Goal: Navigation & Orientation: Find specific page/section

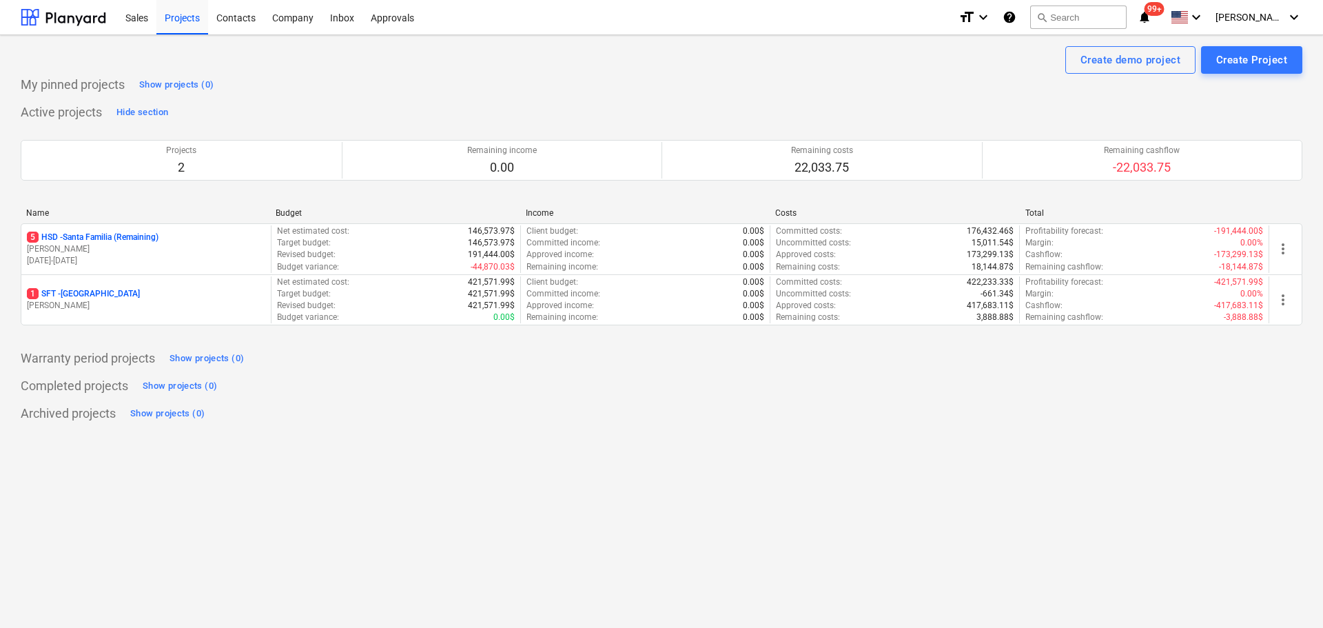
click at [1270, 16] on div "Project fetching failed You do not have permissions for this action" at bounding box center [1130, 22] width 372 height 44
click at [1288, 18] on div "Project fetching failed You do not have permissions for this action" at bounding box center [1130, 22] width 372 height 44
click at [1267, 10] on div "[PERSON_NAME] keyboard_arrow_down" at bounding box center [1259, 17] width 87 height 34
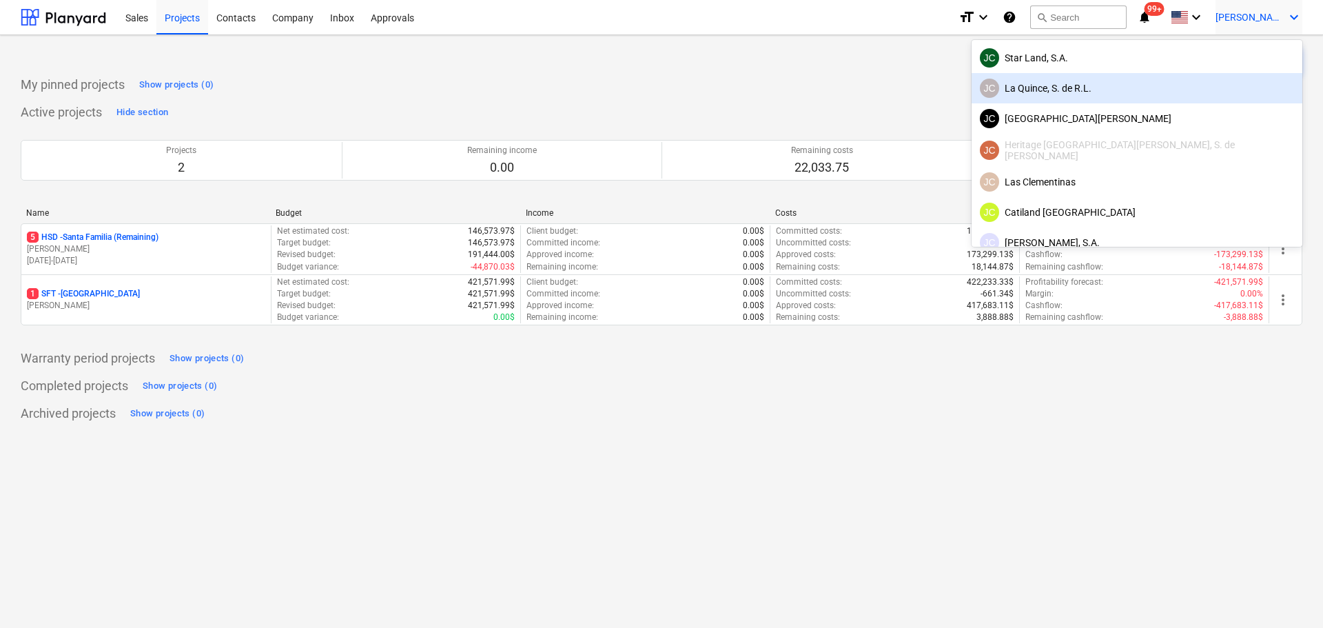
click at [1209, 88] on div "[PERSON_NAME], S. de [PERSON_NAME]" at bounding box center [1137, 88] width 314 height 19
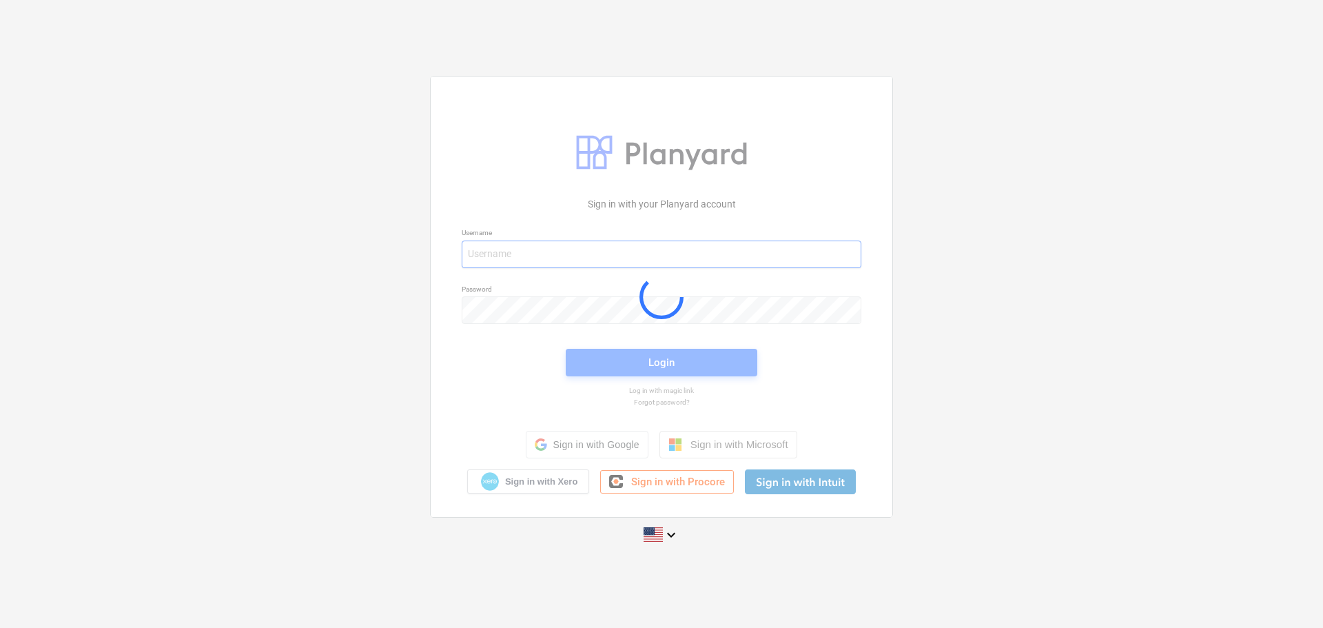
type input "[PERSON_NAME][EMAIL_ADDRESS][DOMAIN_NAME]"
